Goal: Book appointment/travel/reservation

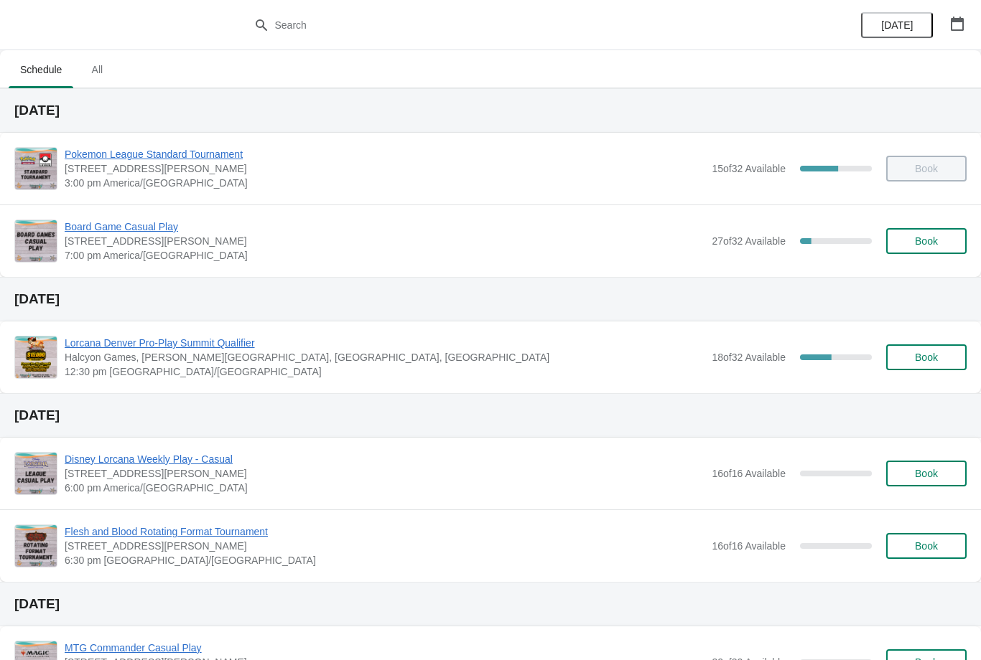
click at [919, 252] on button "Book" at bounding box center [926, 241] width 80 height 26
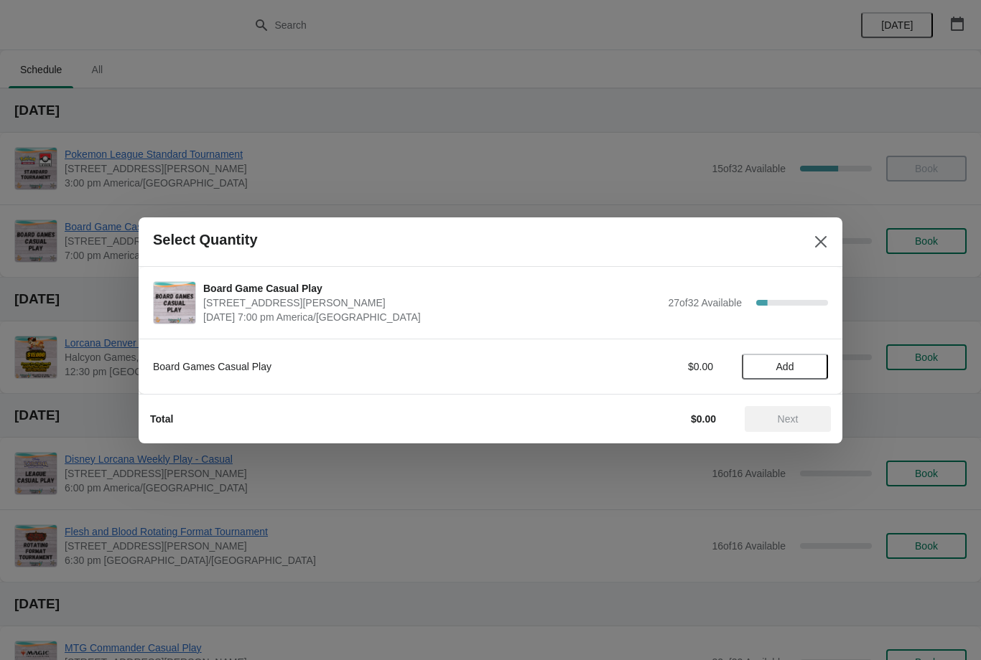
click at [805, 370] on span "Add" at bounding box center [784, 366] width 60 height 11
click at [792, 419] on span "Next" at bounding box center [787, 418] width 21 height 11
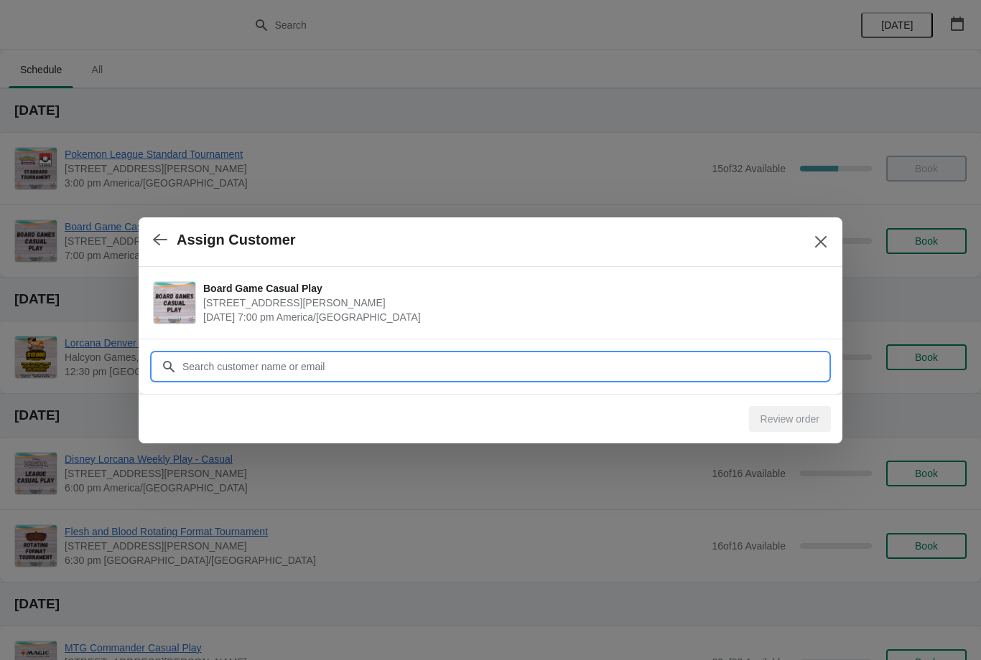
click at [773, 360] on input "Customer" at bounding box center [505, 367] width 646 height 26
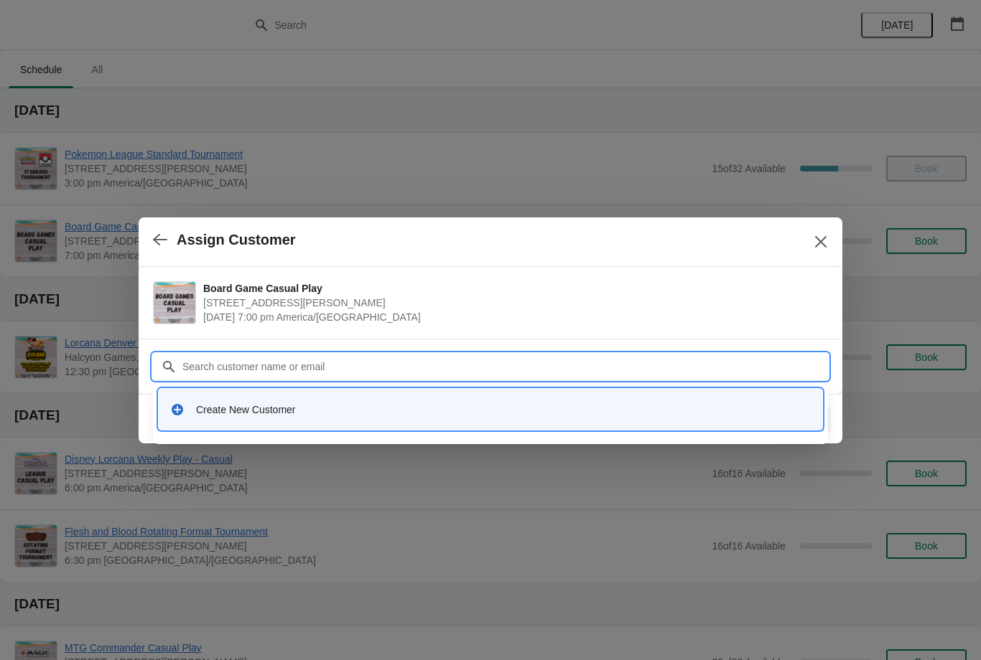
click at [379, 408] on div "Create New Customer" at bounding box center [503, 410] width 614 height 14
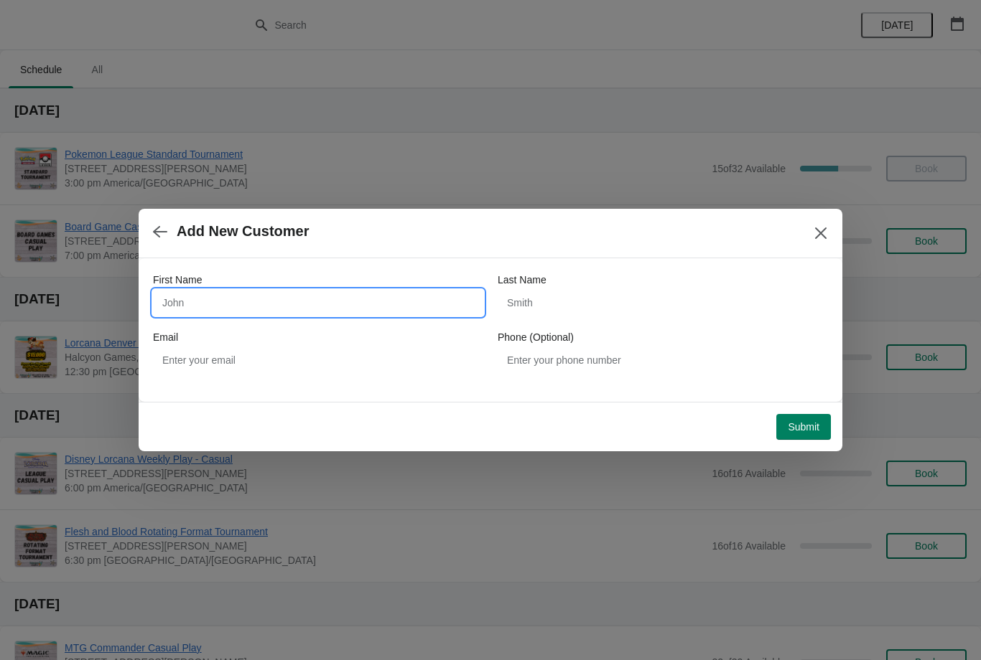
click at [360, 304] on input "First Name" at bounding box center [318, 303] width 330 height 26
type input "Kornebari"
click at [599, 297] on input "Last Name" at bounding box center [662, 303] width 330 height 26
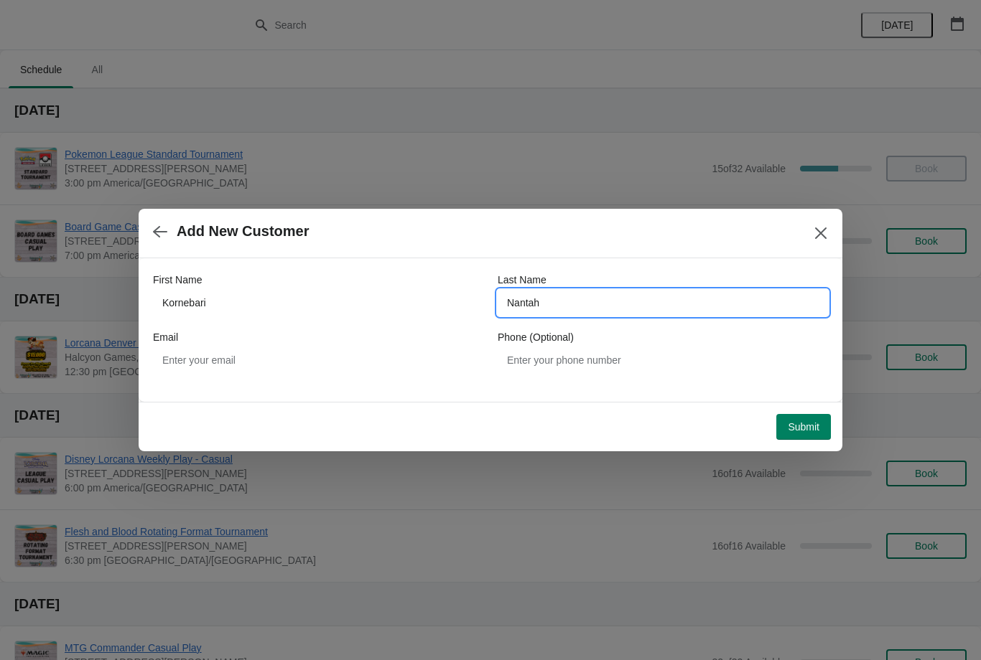
type input "Nantah"
click at [411, 334] on div "Email" at bounding box center [318, 337] width 330 height 14
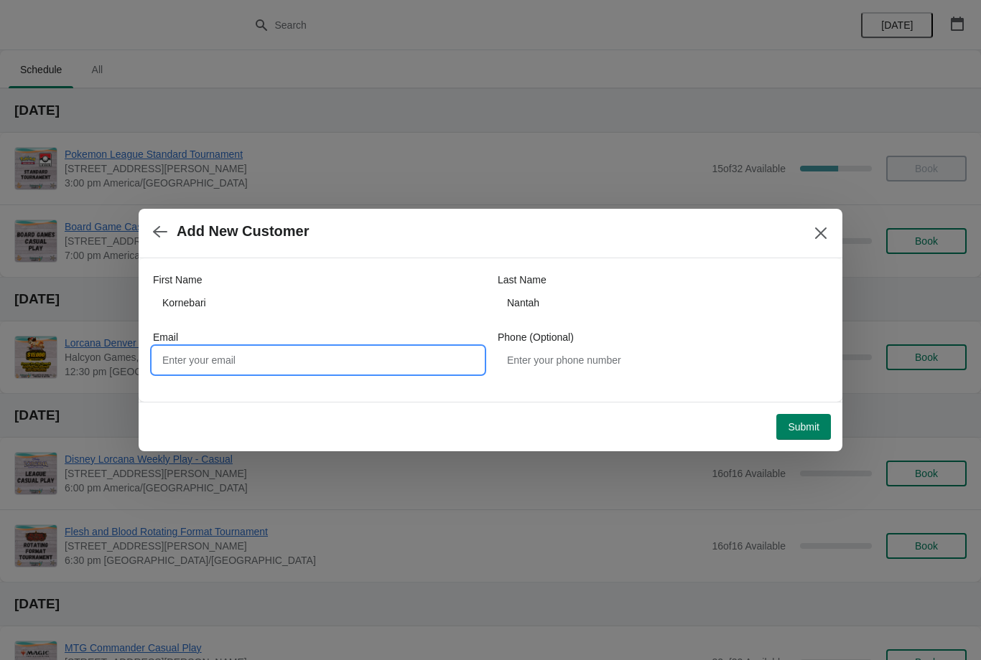
click at [395, 372] on input "Email" at bounding box center [318, 360] width 330 height 26
type input "[EMAIL_ADDRESS][DOMAIN_NAME]"
click at [812, 424] on span "Submit" at bounding box center [803, 426] width 32 height 11
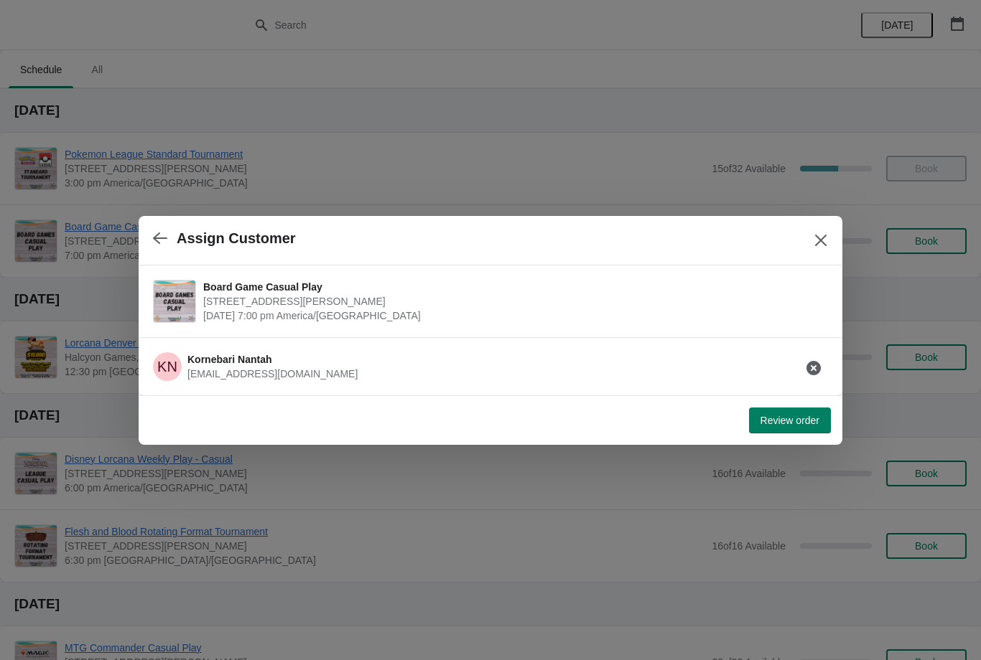
click at [808, 408] on button "Review order" at bounding box center [790, 421] width 82 height 26
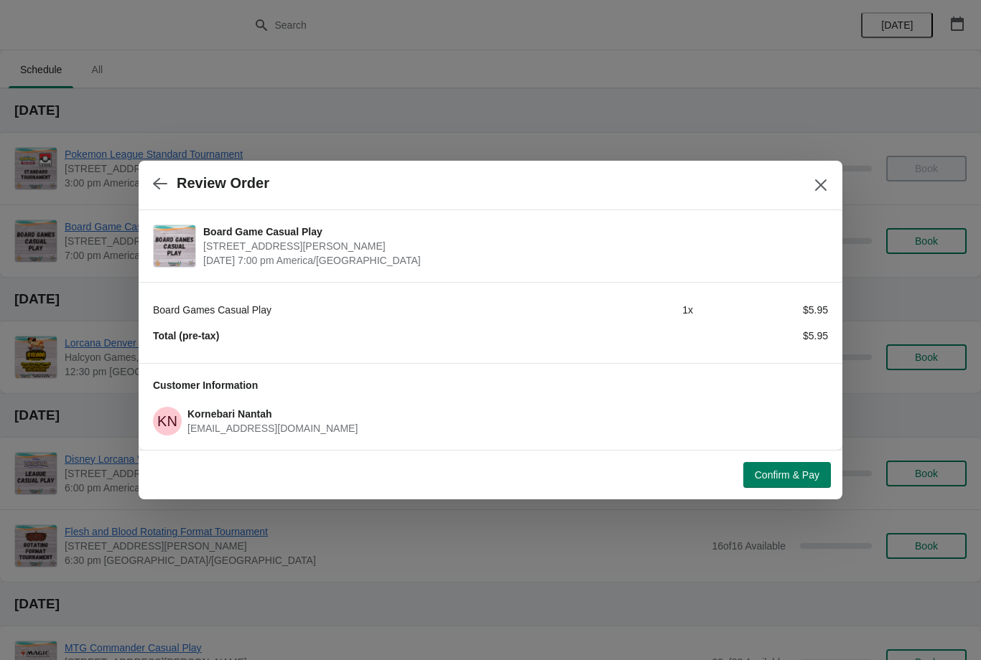
click at [790, 459] on div "Confirm & Pay" at bounding box center [487, 473] width 686 height 32
click at [793, 475] on span "Confirm & Pay" at bounding box center [786, 474] width 65 height 11
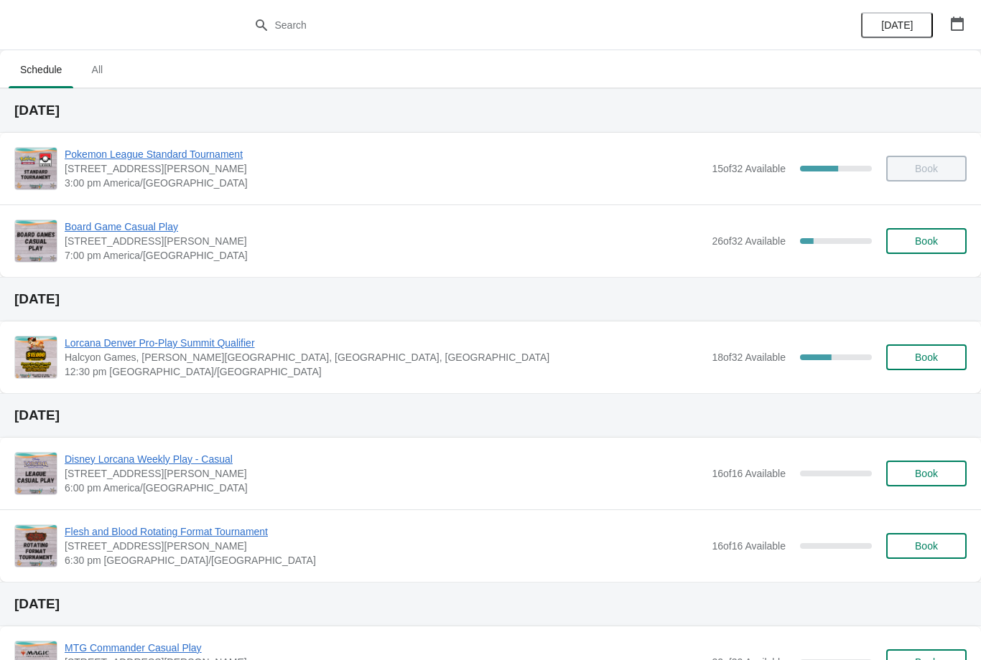
click at [935, 160] on div "Book" at bounding box center [918, 169] width 95 height 26
click at [936, 233] on button "Book" at bounding box center [926, 241] width 80 height 26
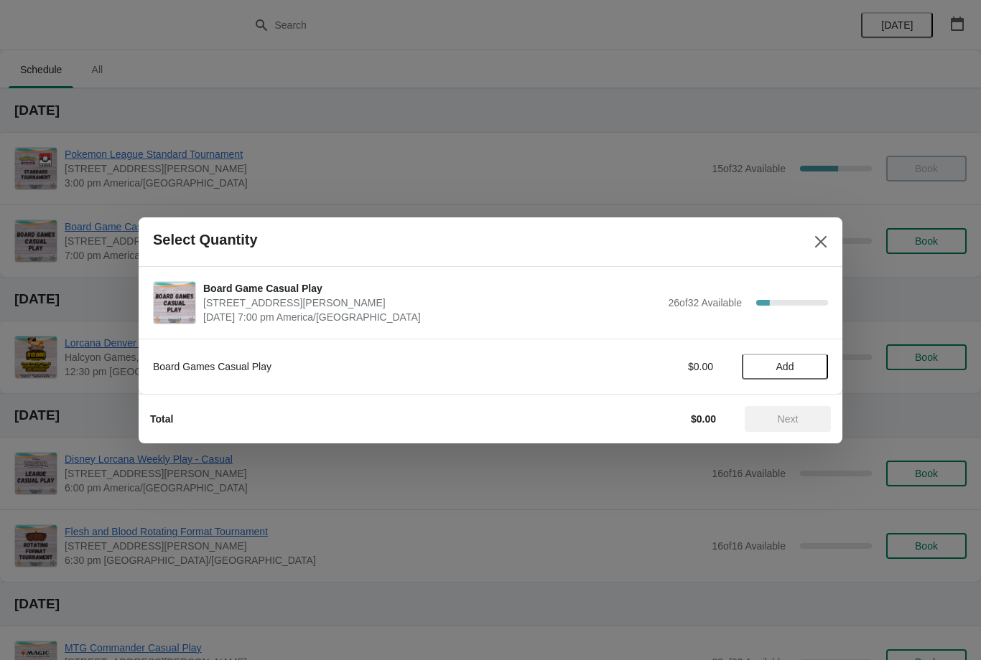
click at [796, 366] on span "Add" at bounding box center [784, 366] width 60 height 11
click at [790, 421] on span "Next" at bounding box center [787, 418] width 21 height 11
